Goal: Task Accomplishment & Management: Complete application form

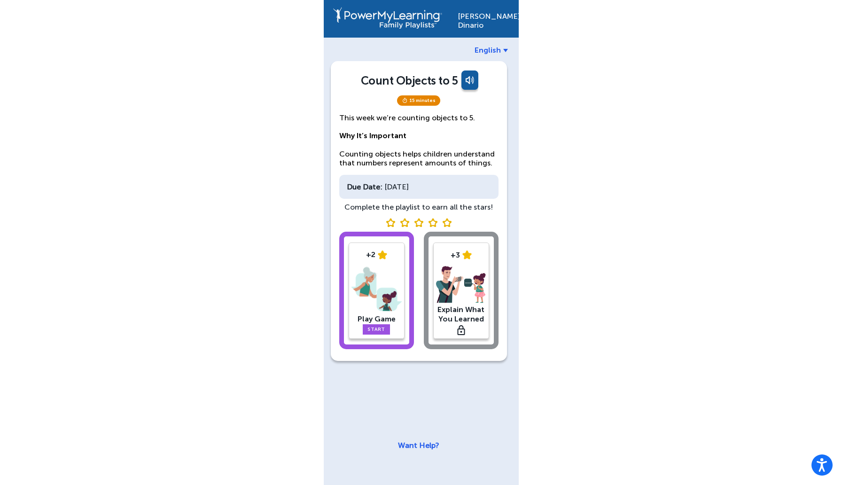
click at [382, 290] on img at bounding box center [376, 288] width 50 height 49
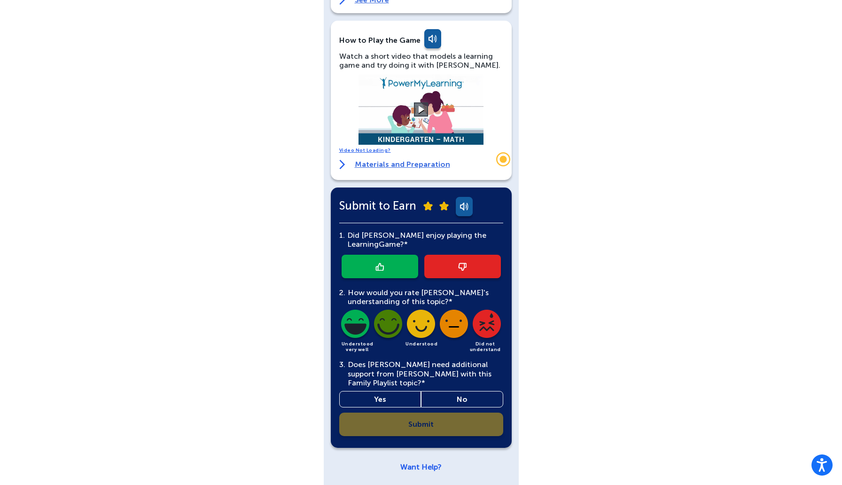
scroll to position [151, 0]
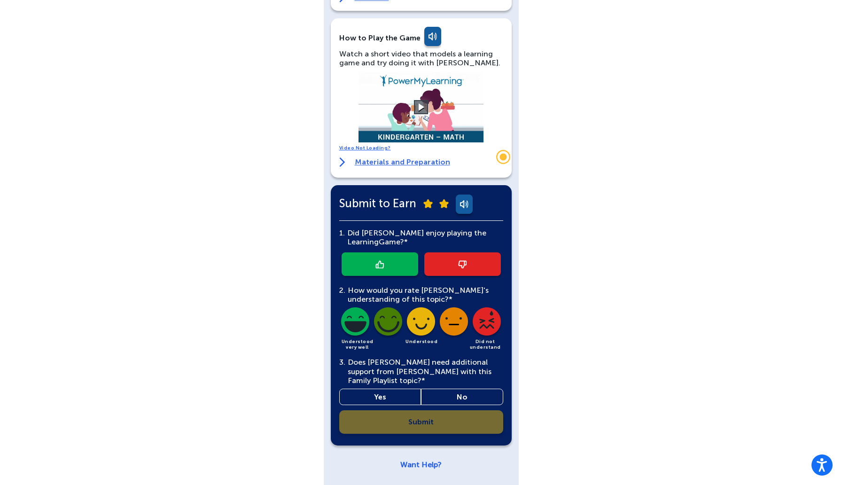
click at [381, 266] on img at bounding box center [379, 264] width 8 height 8
click at [451, 317] on img at bounding box center [454, 323] width 32 height 32
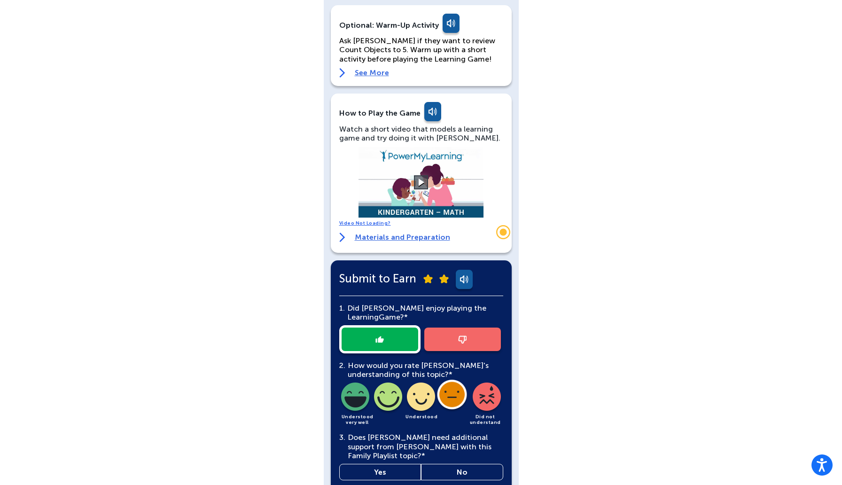
scroll to position [0, 0]
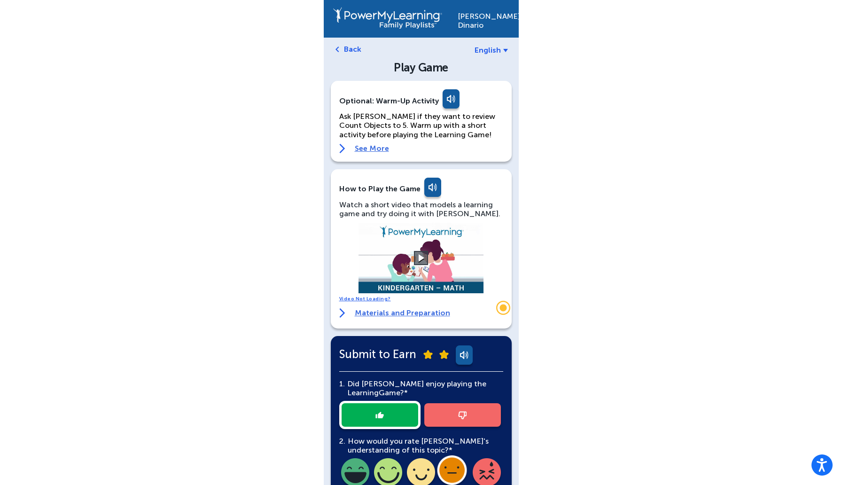
click at [496, 46] on span "English" at bounding box center [487, 50] width 26 height 9
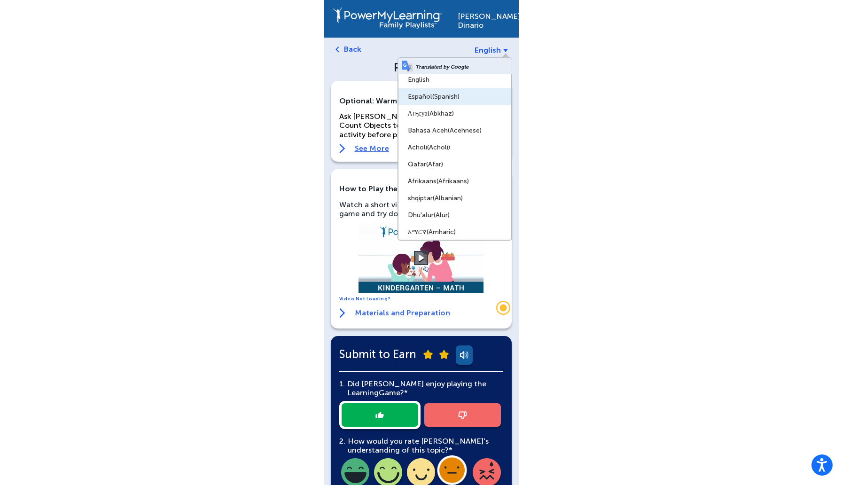
click at [437, 95] on span "(Spanish)" at bounding box center [445, 97] width 27 height 8
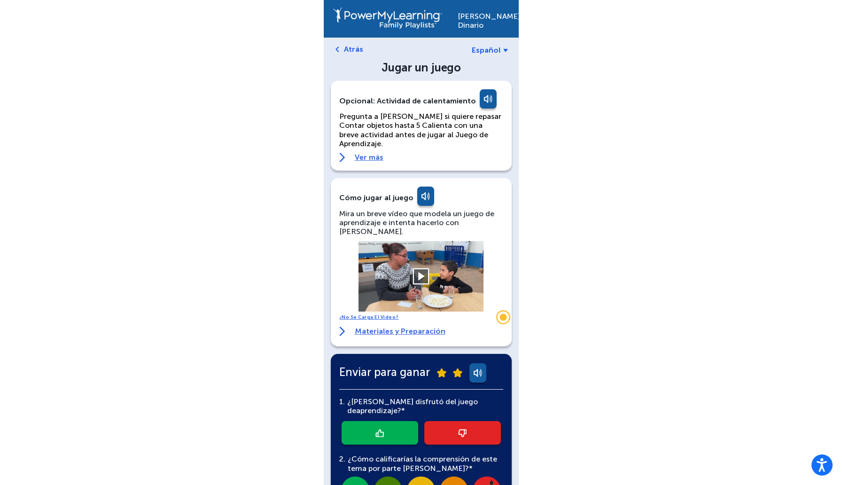
click at [420, 268] on button at bounding box center [421, 276] width 16 height 16
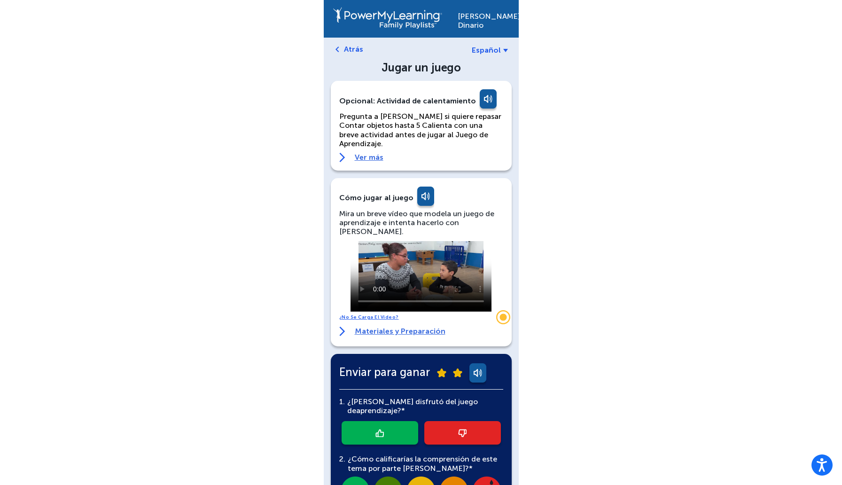
click at [483, 47] on span "Español" at bounding box center [486, 50] width 29 height 9
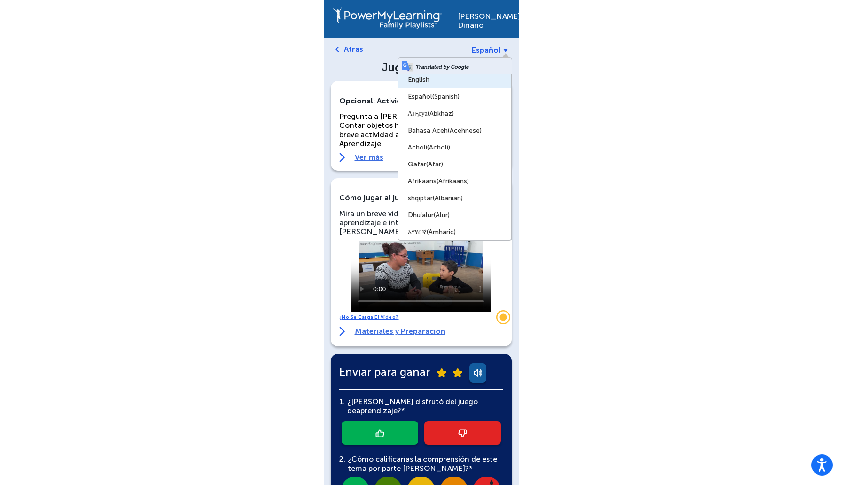
click at [467, 78] on link "English" at bounding box center [454, 79] width 113 height 17
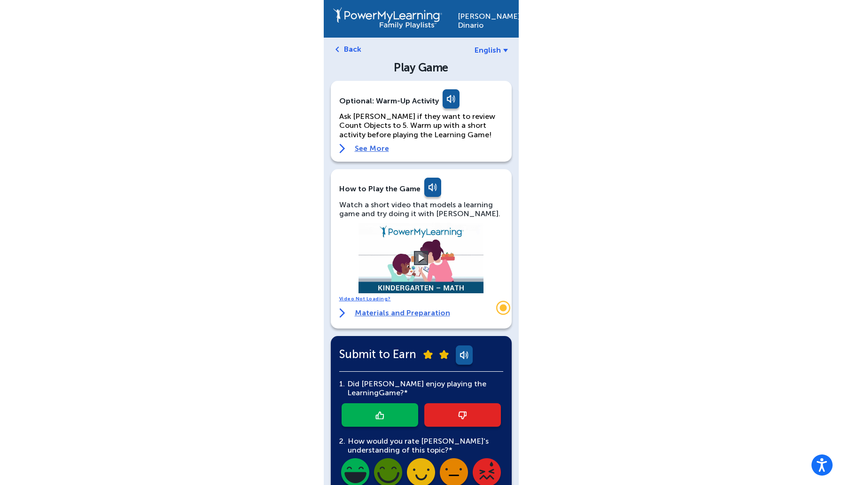
click at [415, 250] on video at bounding box center [420, 258] width 141 height 70
click at [420, 259] on button at bounding box center [421, 258] width 16 height 16
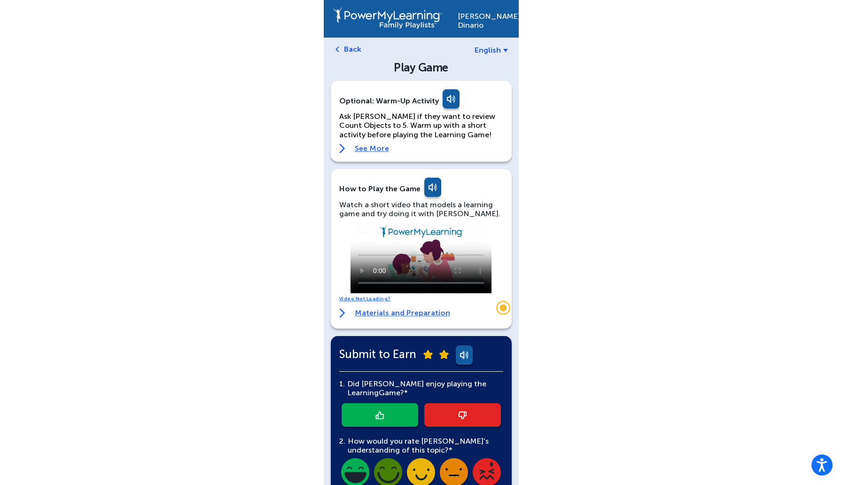
click at [502, 306] on icon "Trigger Stonly widget" at bounding box center [502, 307] width 7 height 7
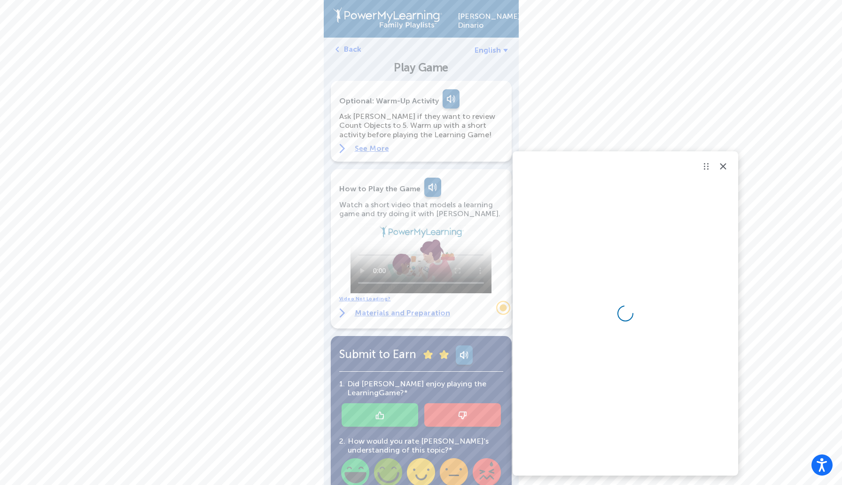
click at [728, 165] on icon "Close Stonly widget" at bounding box center [722, 166] width 11 height 11
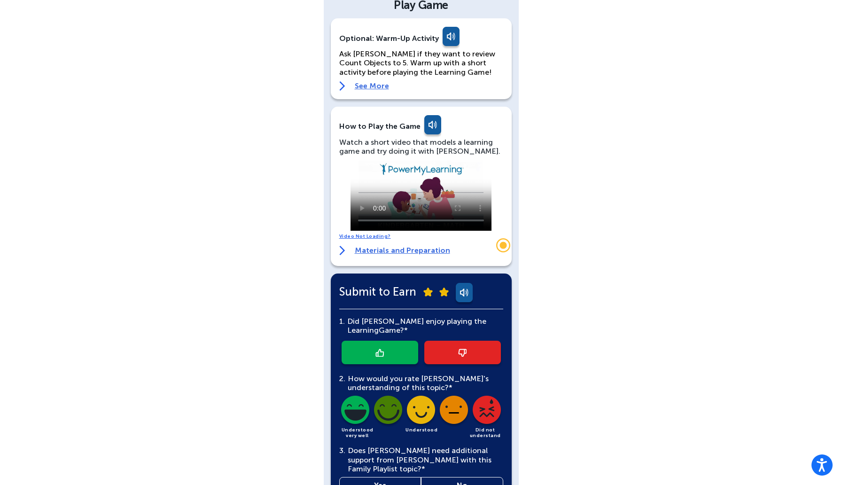
scroll to position [33, 0]
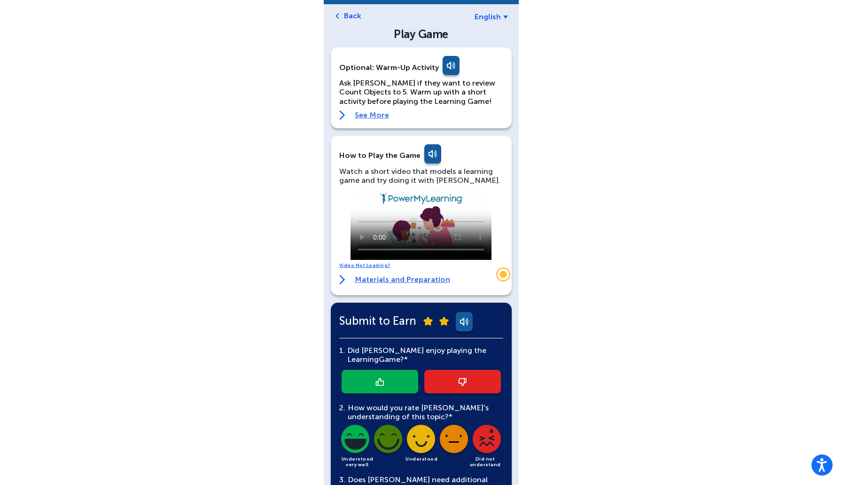
click at [369, 118] on link "See More" at bounding box center [421, 114] width 164 height 9
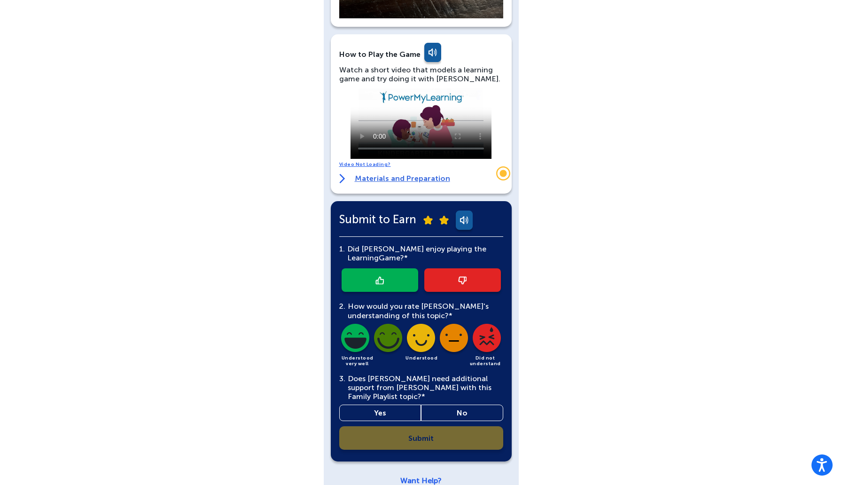
scroll to position [521, 0]
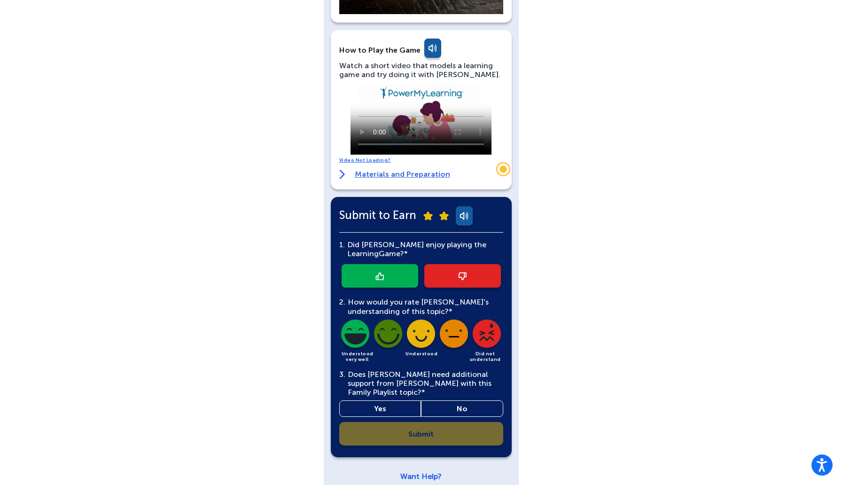
click at [501, 171] on icon "Trigger Stonly widget" at bounding box center [502, 168] width 7 height 7
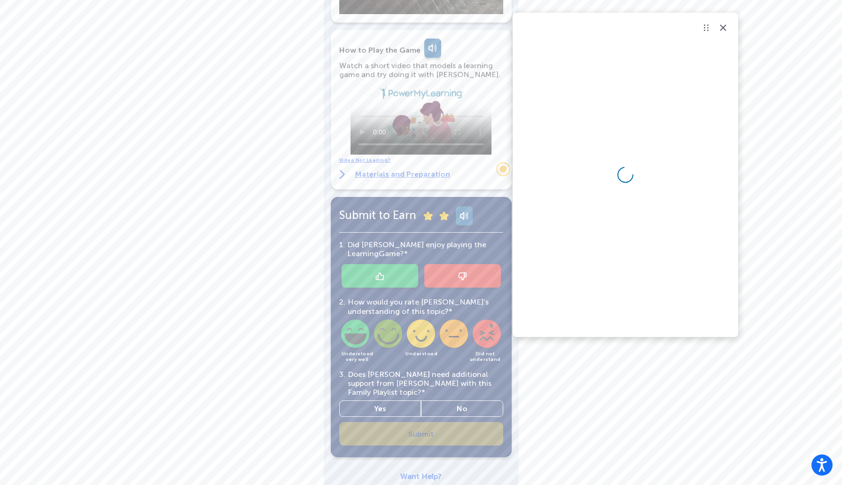
click at [727, 29] on icon "Close Stonly widget" at bounding box center [722, 27] width 11 height 11
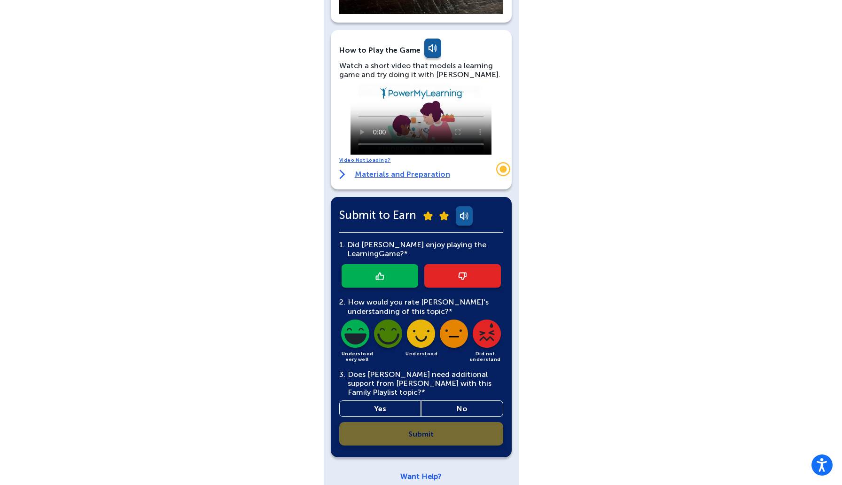
scroll to position [533, 0]
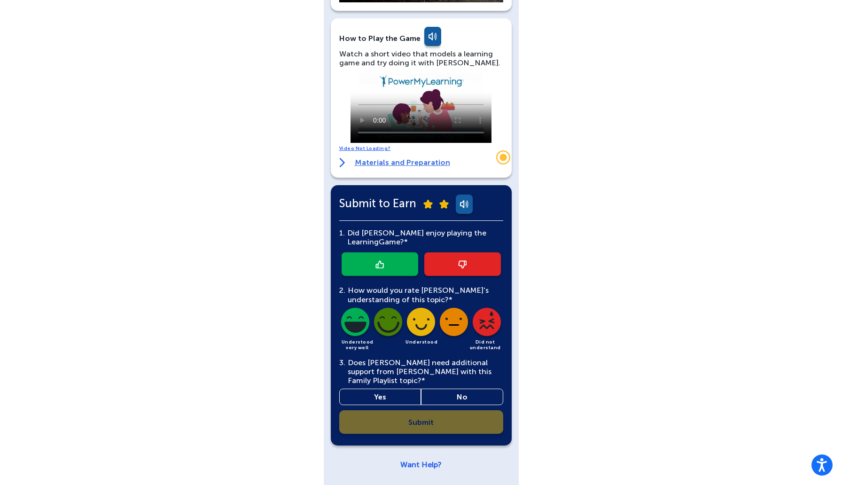
click at [373, 394] on link "Yes" at bounding box center [380, 397] width 82 height 16
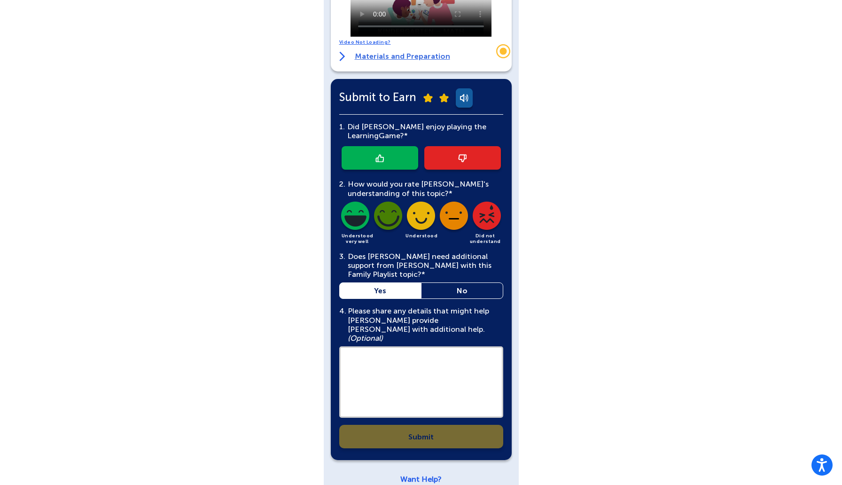
scroll to position [645, 0]
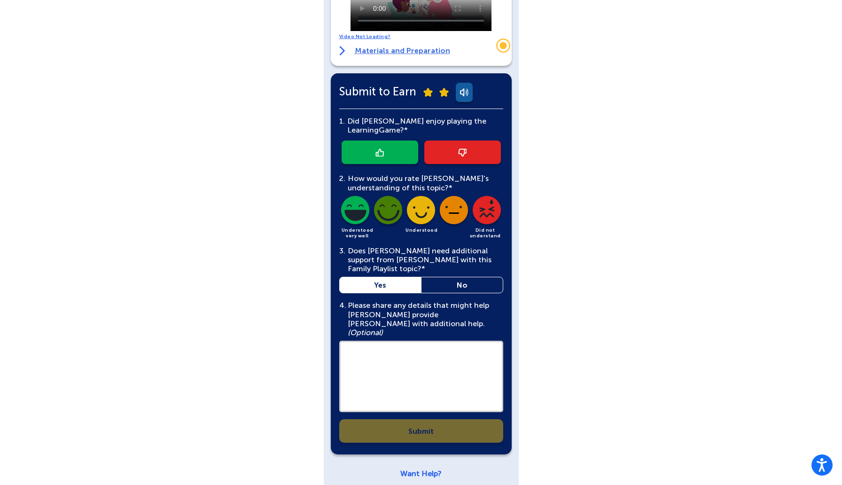
click at [388, 351] on textarea at bounding box center [421, 376] width 164 height 71
type textarea "****"
click at [393, 217] on img at bounding box center [388, 212] width 32 height 32
click at [355, 207] on img at bounding box center [355, 212] width 32 height 32
click at [394, 155] on link at bounding box center [380, 151] width 77 height 23
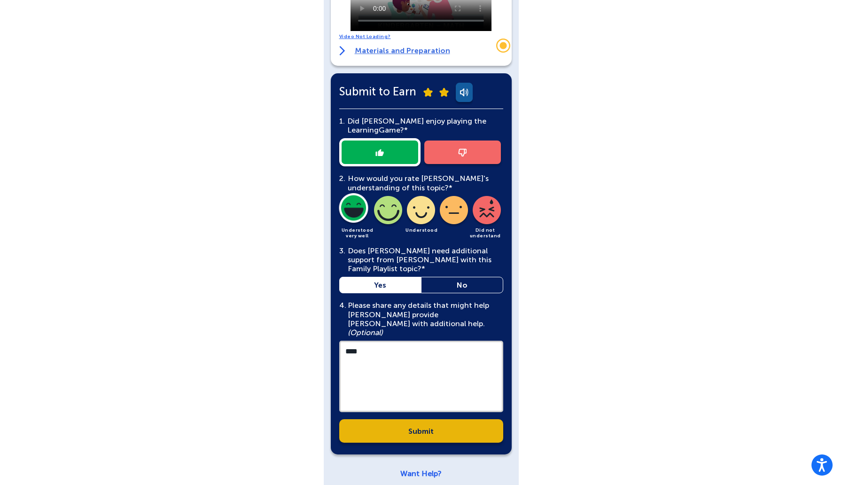
click at [409, 426] on link "Submit" at bounding box center [421, 430] width 164 height 23
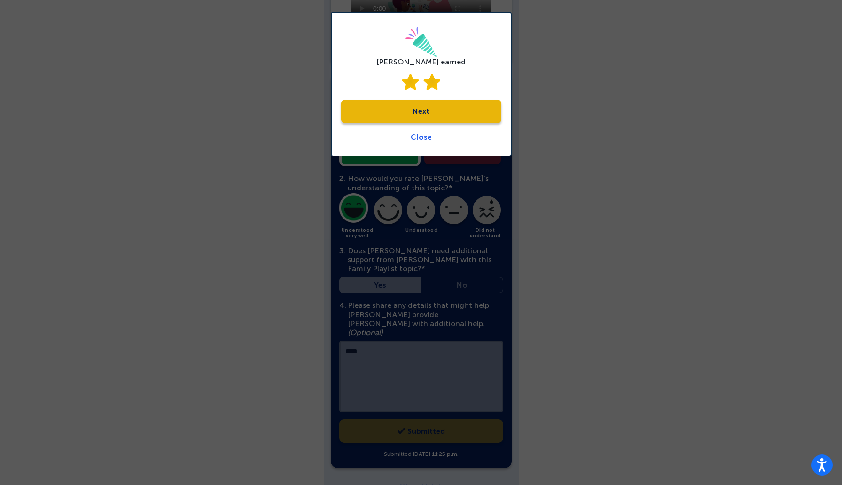
click at [416, 113] on link "Next" at bounding box center [421, 111] width 160 height 23
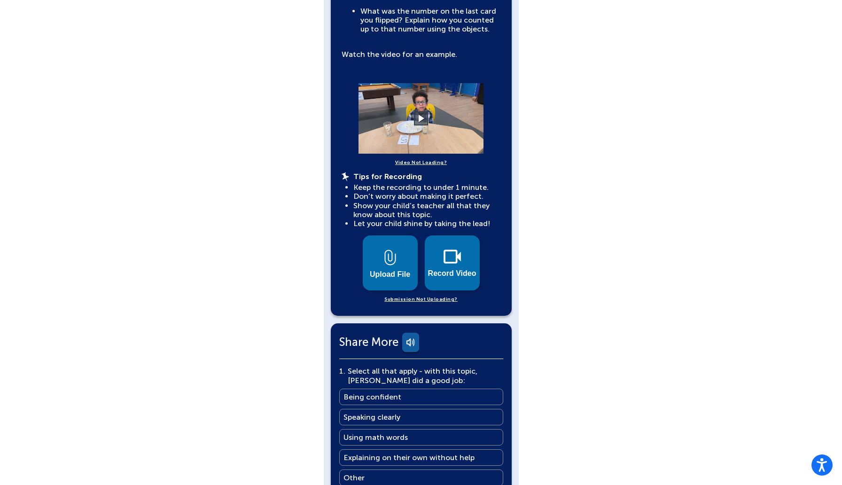
scroll to position [307, 0]
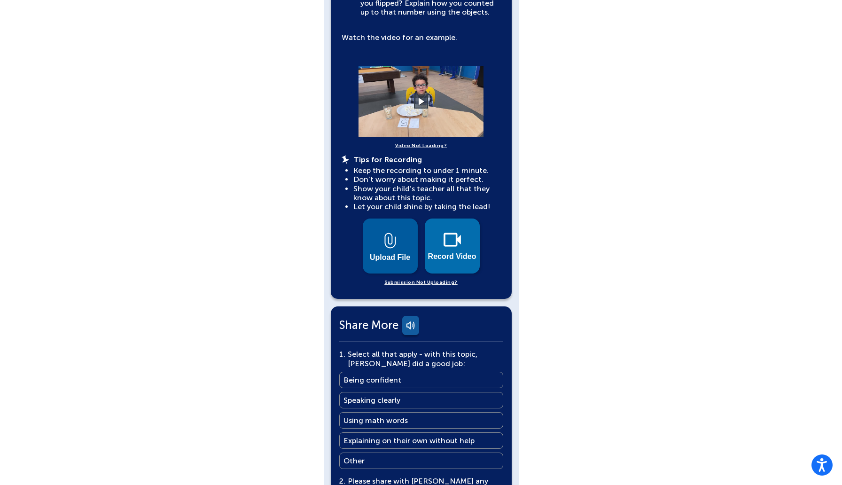
click at [390, 244] on button "Upload File" at bounding box center [390, 245] width 55 height 55
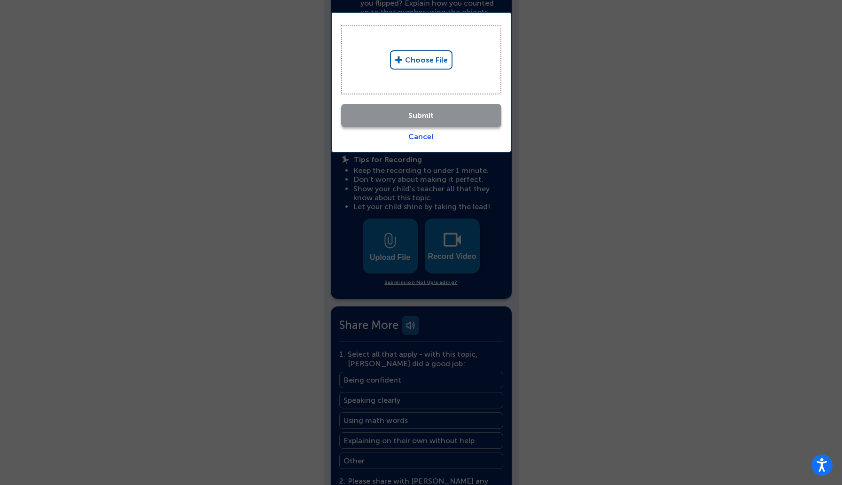
click at [419, 60] on link "Choose File" at bounding box center [421, 59] width 62 height 19
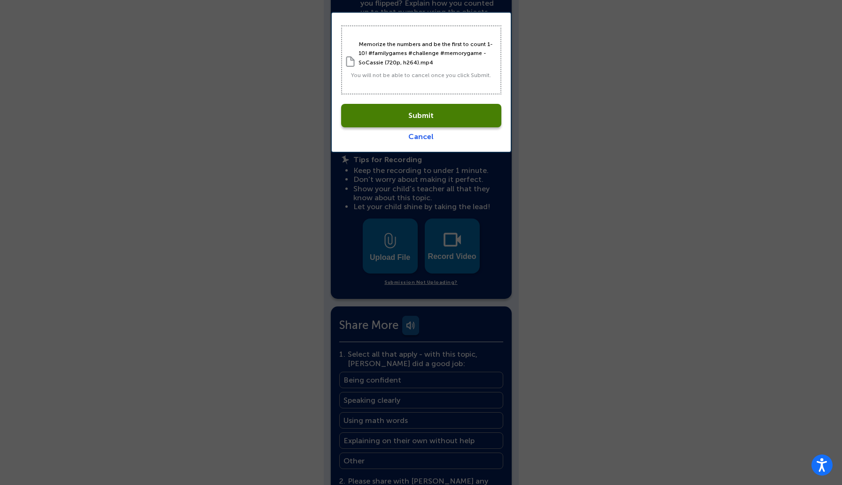
click at [413, 117] on link "Submit" at bounding box center [421, 115] width 160 height 23
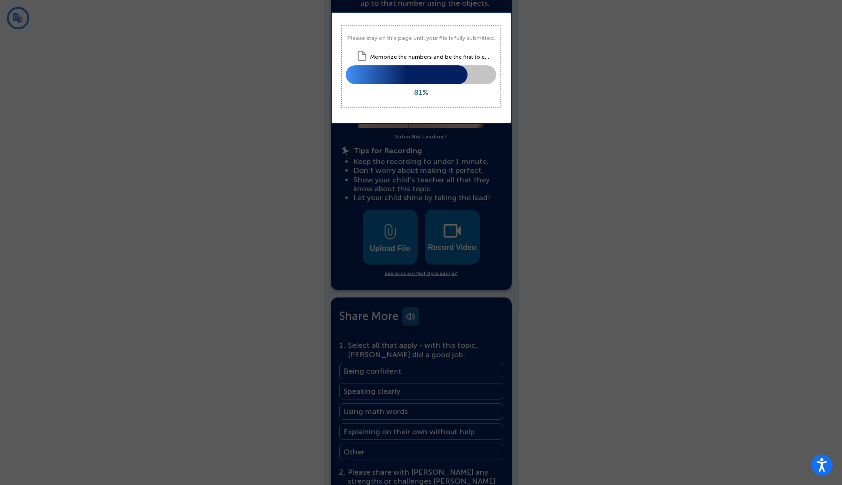
scroll to position [353, 0]
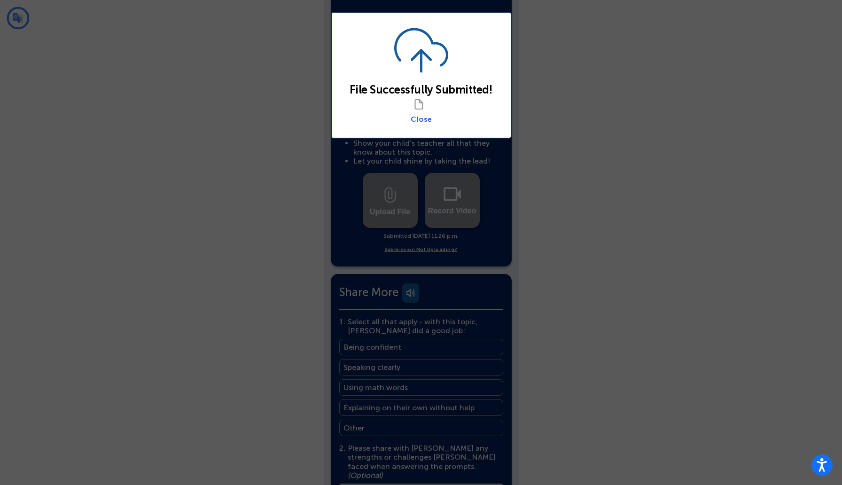
click at [422, 119] on link "Close" at bounding box center [421, 119] width 21 height 9
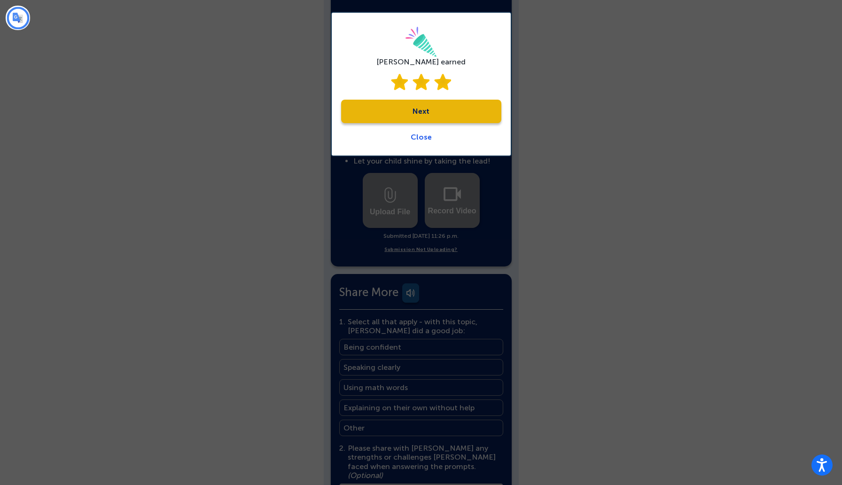
click at [426, 112] on link "Next" at bounding box center [421, 111] width 160 height 23
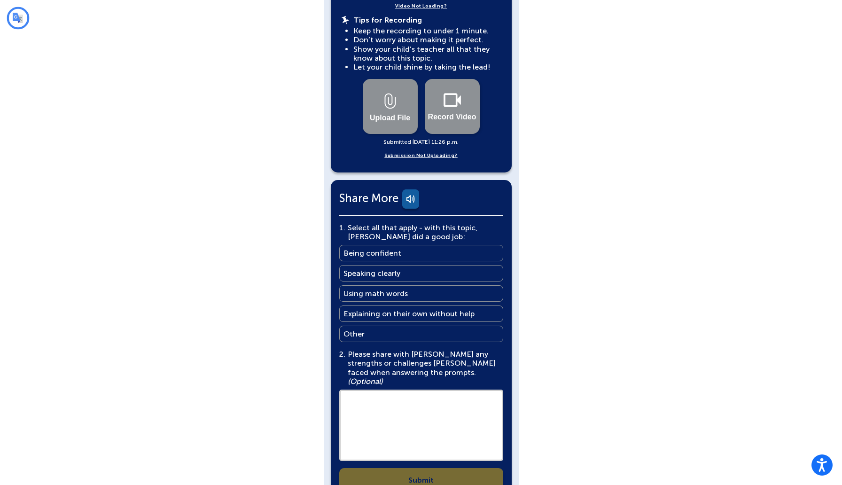
scroll to position [463, 0]
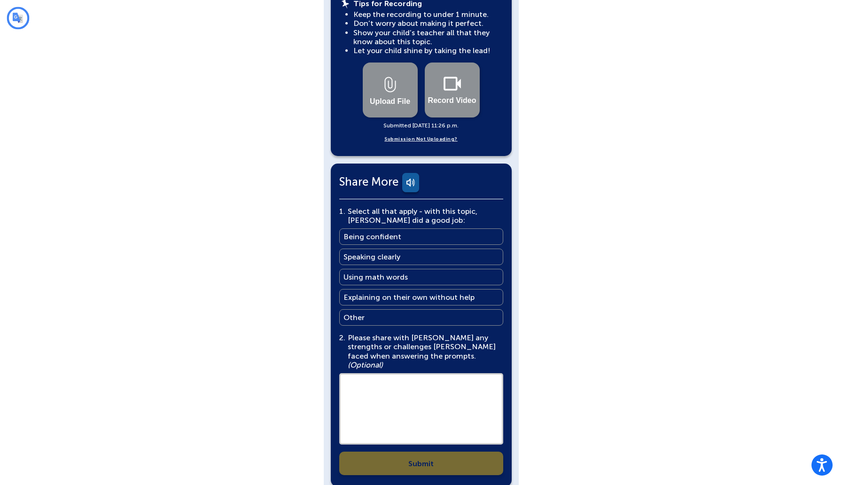
click at [413, 228] on link "Being confident Being confident" at bounding box center [421, 236] width 164 height 16
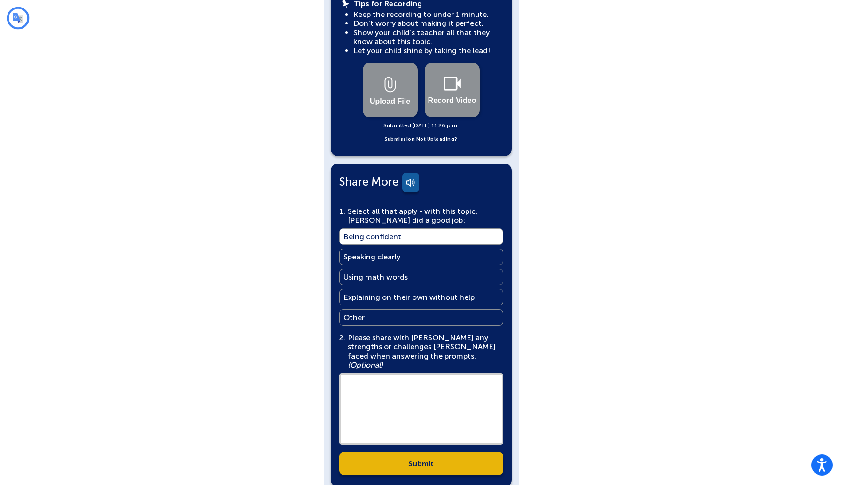
click at [395, 375] on textarea at bounding box center [421, 408] width 164 height 71
type textarea "**********"
click at [400, 451] on link "Submit" at bounding box center [421, 462] width 164 height 23
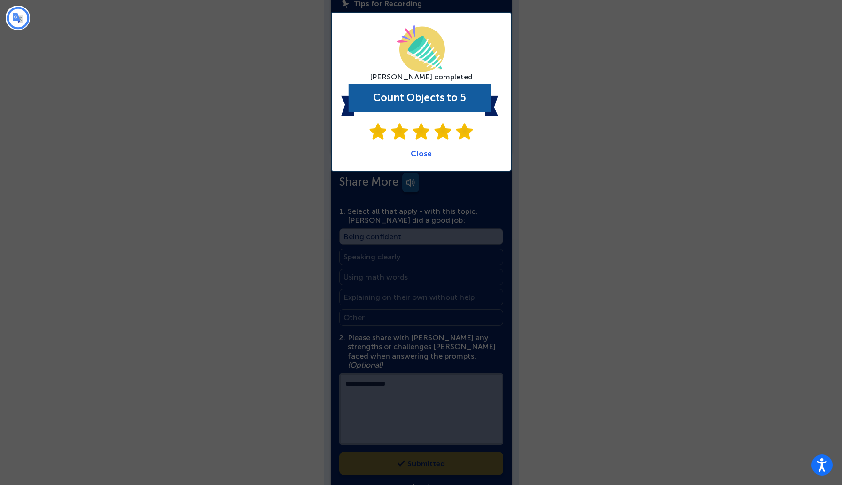
click at [425, 155] on link "Close" at bounding box center [421, 153] width 21 height 9
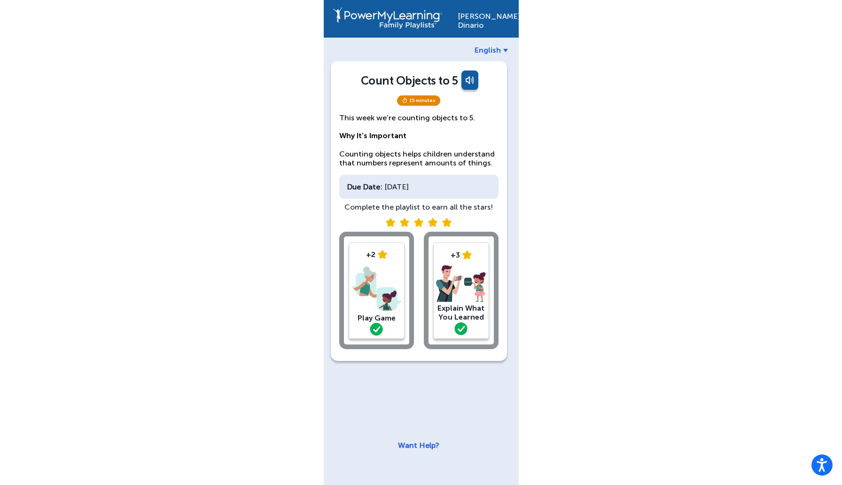
click at [452, 273] on img at bounding box center [461, 284] width 50 height 38
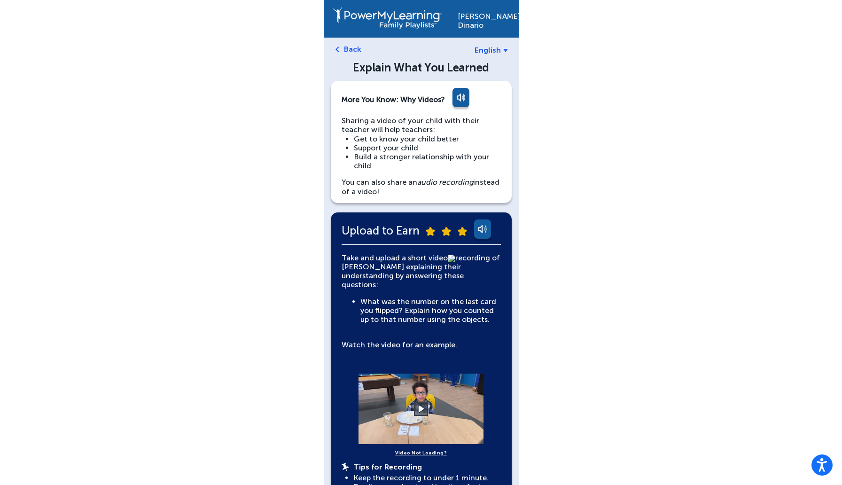
click at [337, 48] on img at bounding box center [337, 50] width 4 height 6
click at [348, 49] on link "Back" at bounding box center [352, 49] width 17 height 9
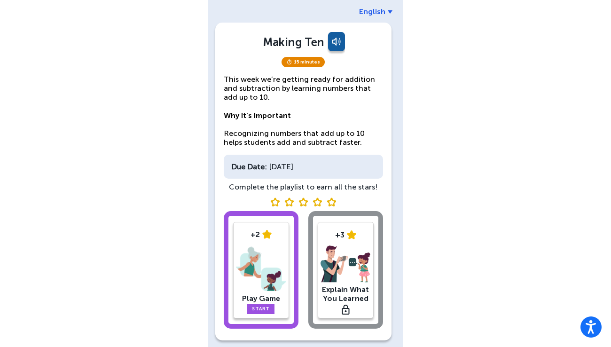
scroll to position [64, 0]
